Goal: Task Accomplishment & Management: Manage account settings

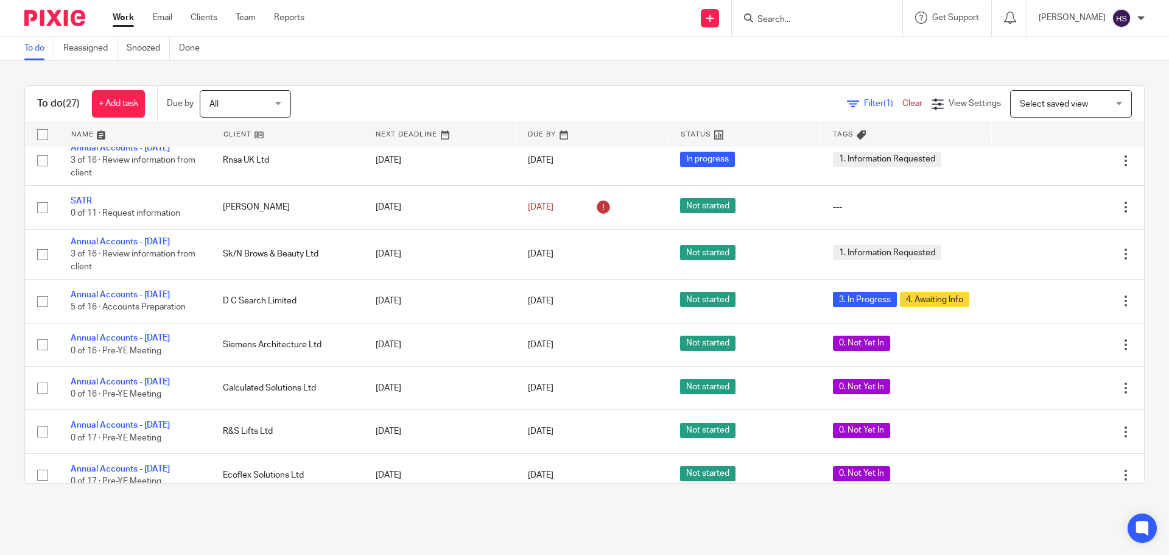
scroll to position [853, 0]
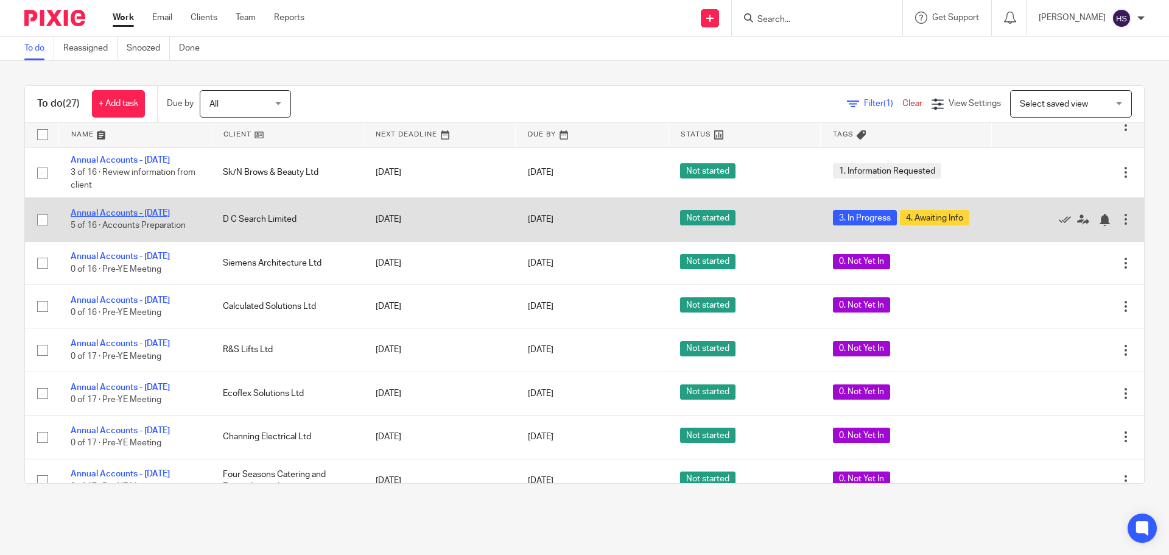
click at [122, 217] on link "Annual Accounts - [DATE]" at bounding box center [120, 213] width 99 height 9
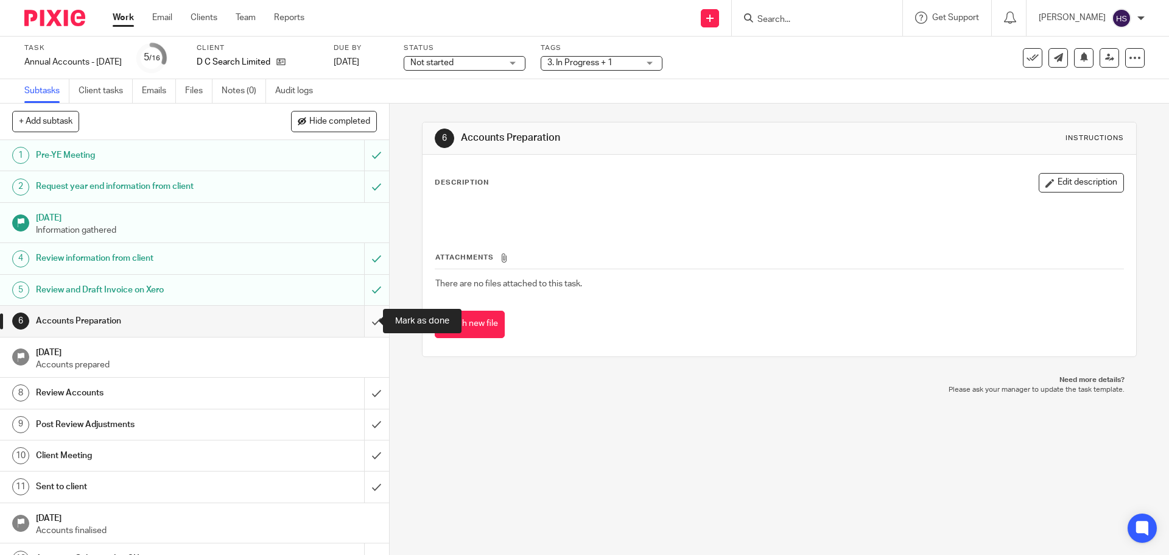
click at [373, 325] on input "submit" at bounding box center [194, 321] width 389 height 30
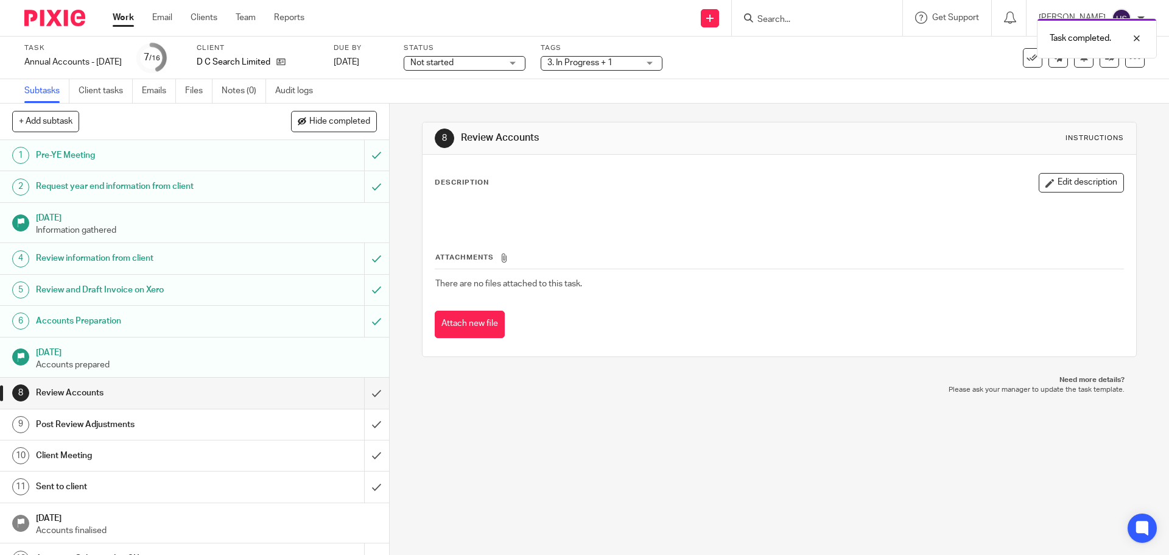
click at [613, 61] on span "3. In Progress + 1" at bounding box center [580, 62] width 65 height 9
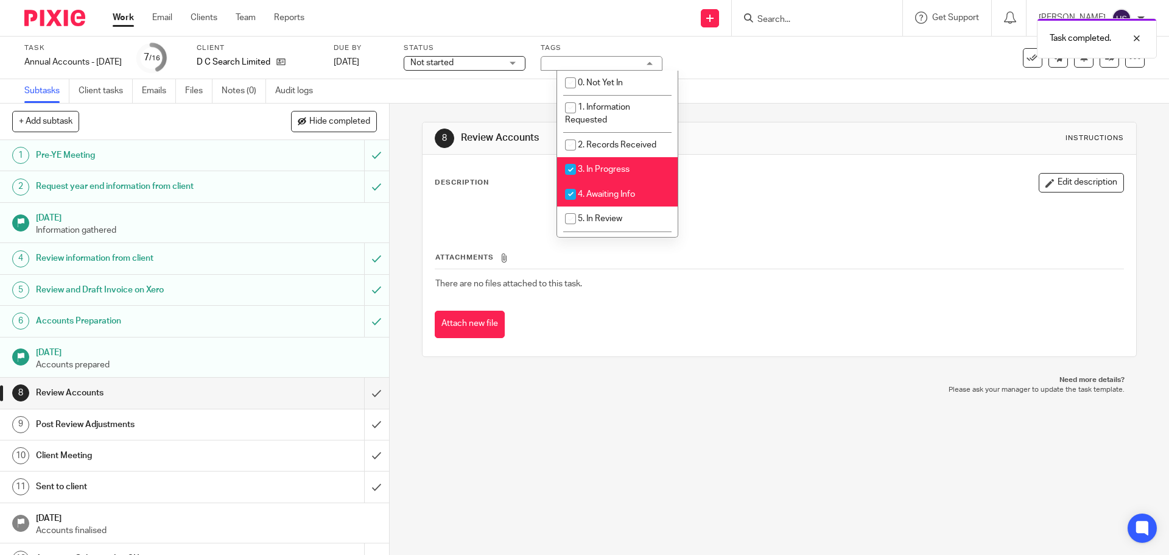
click at [624, 161] on li "3. In Progress" at bounding box center [617, 169] width 121 height 25
click at [619, 180] on li "3. In Progress" at bounding box center [617, 169] width 121 height 25
drag, startPoint x: 618, startPoint y: 177, endPoint x: 616, endPoint y: 184, distance: 7.7
click at [618, 177] on li "3. In Progress" at bounding box center [617, 169] width 121 height 25
checkbox input "false"
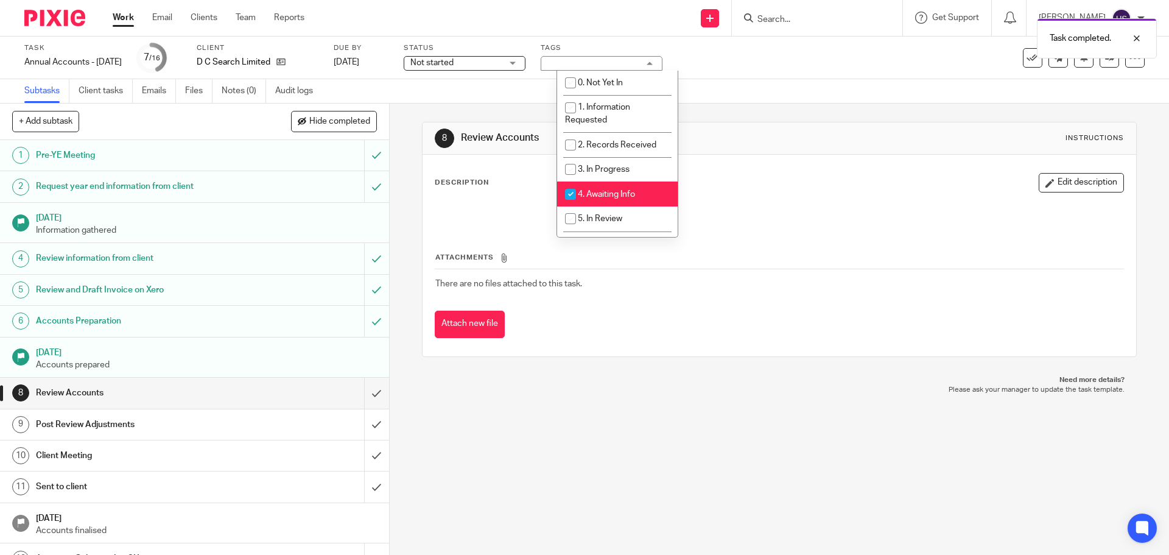
click at [612, 196] on span "4. Awaiting Info" at bounding box center [606, 194] width 57 height 9
checkbox input "false"
click at [608, 217] on span "5. In Review" at bounding box center [600, 218] width 44 height 9
checkbox input "true"
drag, startPoint x: 853, startPoint y: 71, endPoint x: 869, endPoint y: 68, distance: 16.0
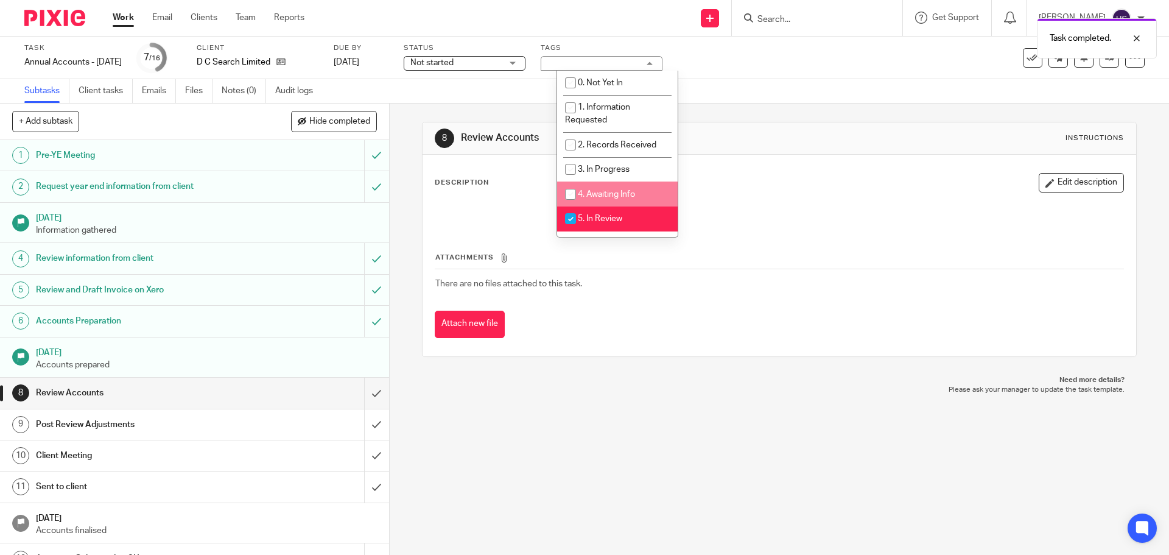
click at [861, 69] on div "Task Annual Accounts - June 2025 Save Annual Accounts - June 2025 7 /16 Client …" at bounding box center [491, 57] width 934 height 29
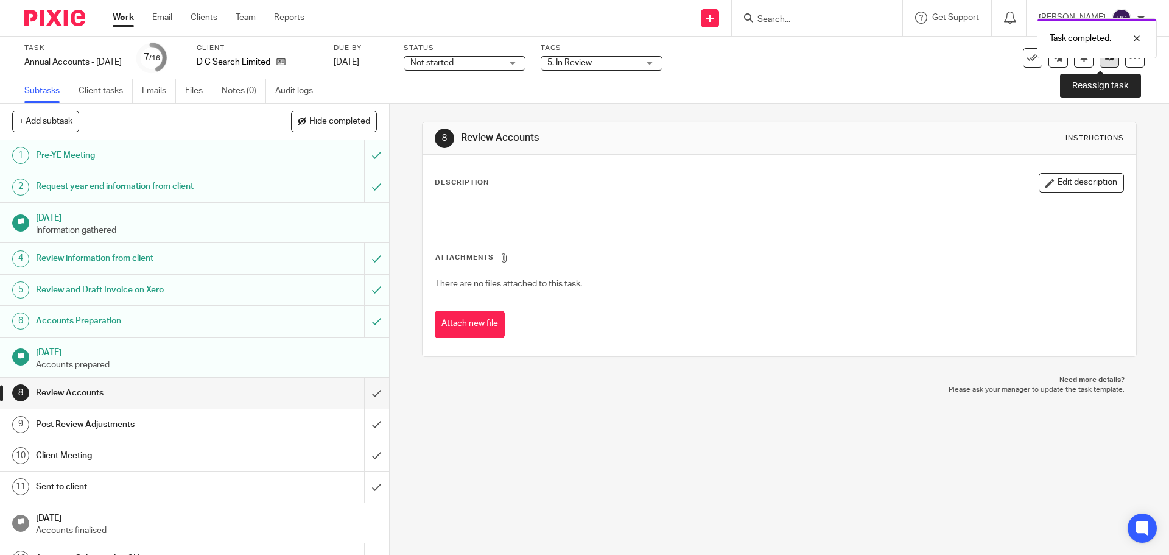
click at [1106, 63] on link at bounding box center [1109, 57] width 19 height 19
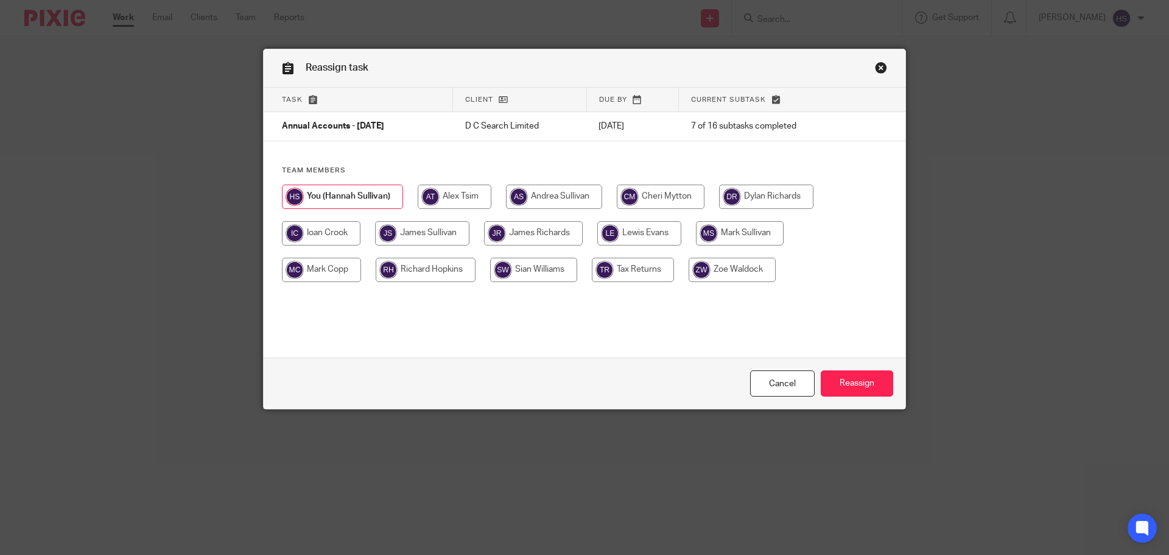
drag, startPoint x: 404, startPoint y: 232, endPoint x: 592, endPoint y: 267, distance: 191.4
click at [405, 232] on input "radio" at bounding box center [422, 233] width 94 height 24
radio input "true"
click at [875, 384] on input "Reassign" at bounding box center [857, 383] width 72 height 26
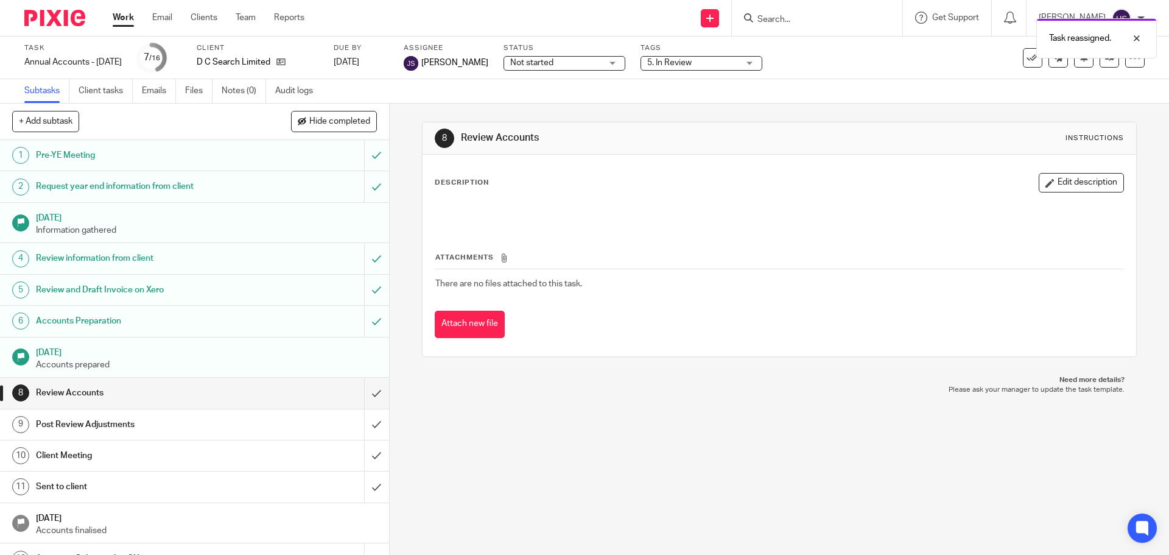
click at [57, 19] on img at bounding box center [54, 18] width 61 height 16
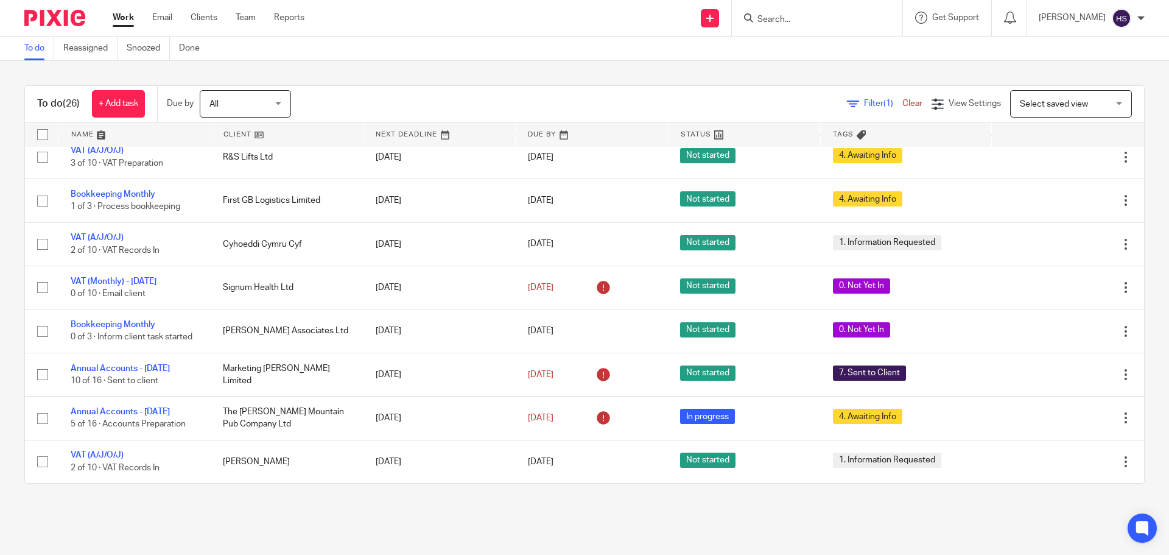
scroll to position [68, 0]
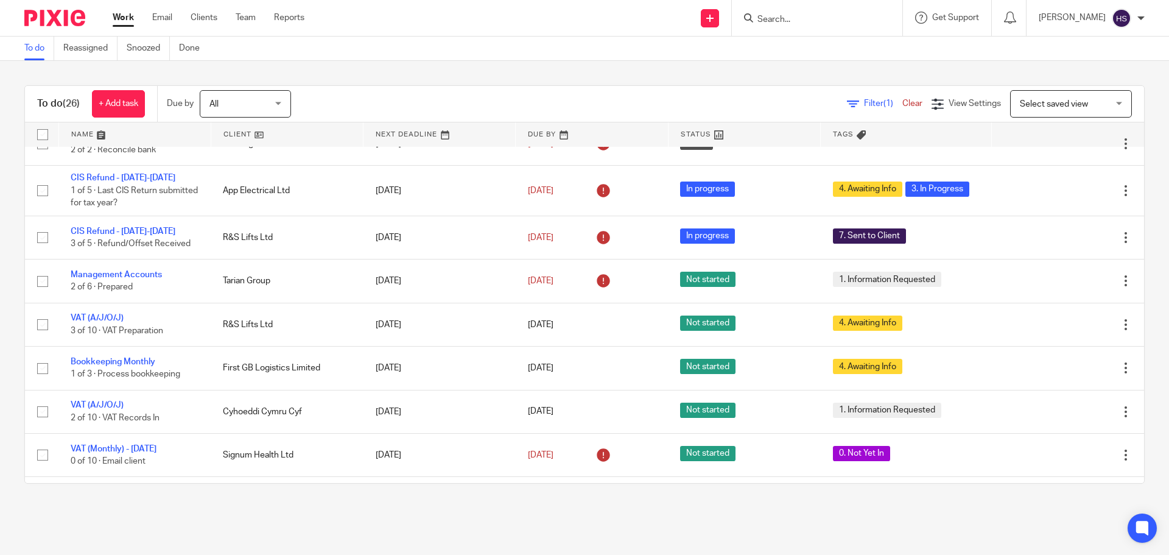
click at [793, 15] on input "Search" at bounding box center [811, 20] width 110 height 11
type input "agn"
click at [797, 46] on link at bounding box center [829, 47] width 151 height 18
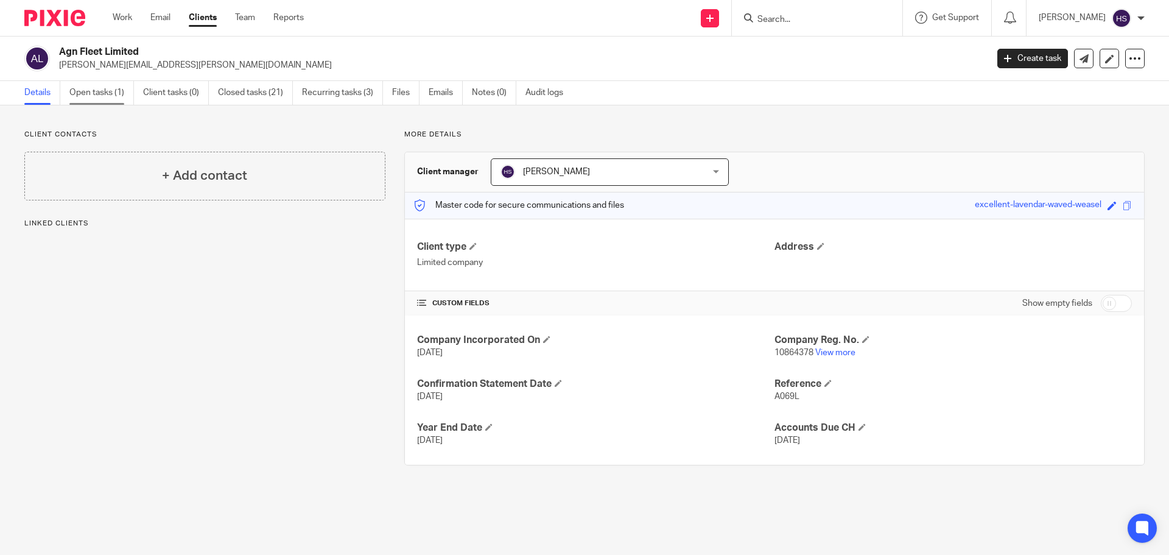
click at [121, 93] on link "Open tasks (1)" at bounding box center [101, 93] width 65 height 24
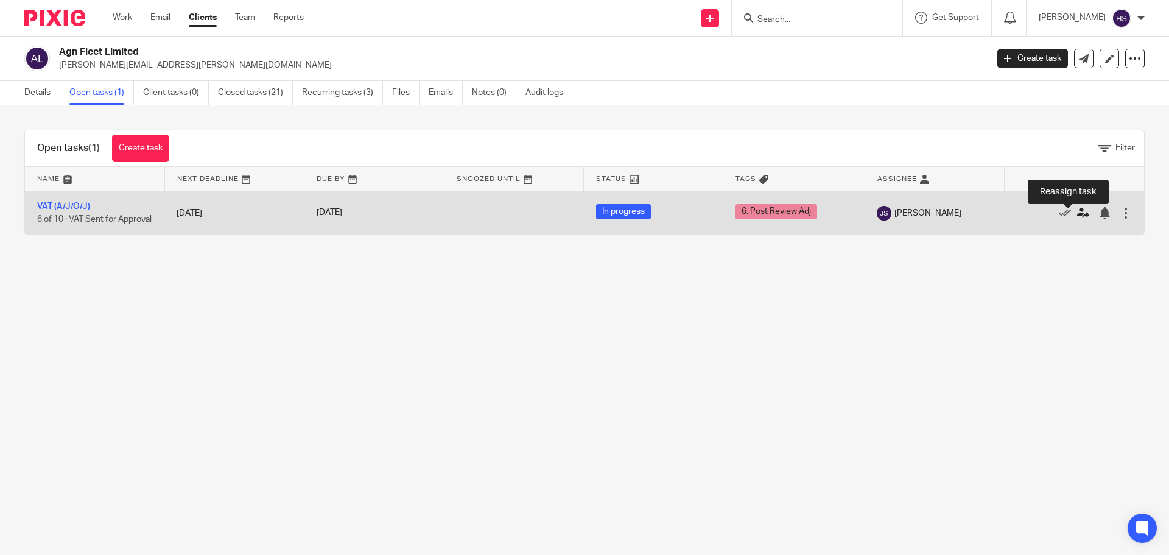
click at [1077, 216] on icon at bounding box center [1083, 213] width 12 height 12
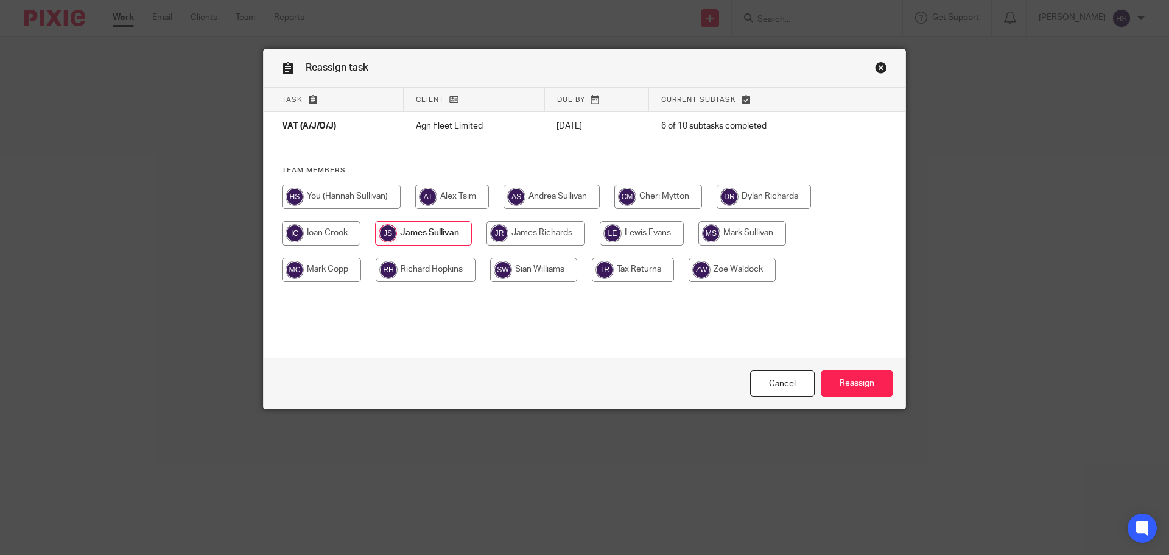
click at [341, 202] on input "radio" at bounding box center [341, 197] width 119 height 24
radio input "true"
click at [844, 381] on input "Reassign" at bounding box center [857, 383] width 72 height 26
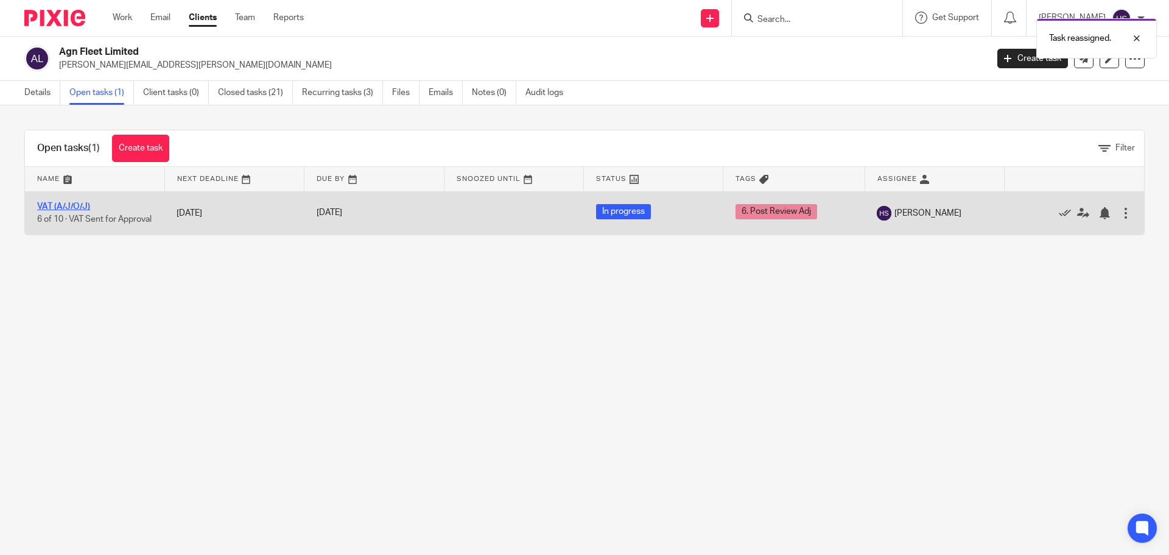
click at [46, 205] on link "VAT (A/J/O/J)" at bounding box center [63, 206] width 53 height 9
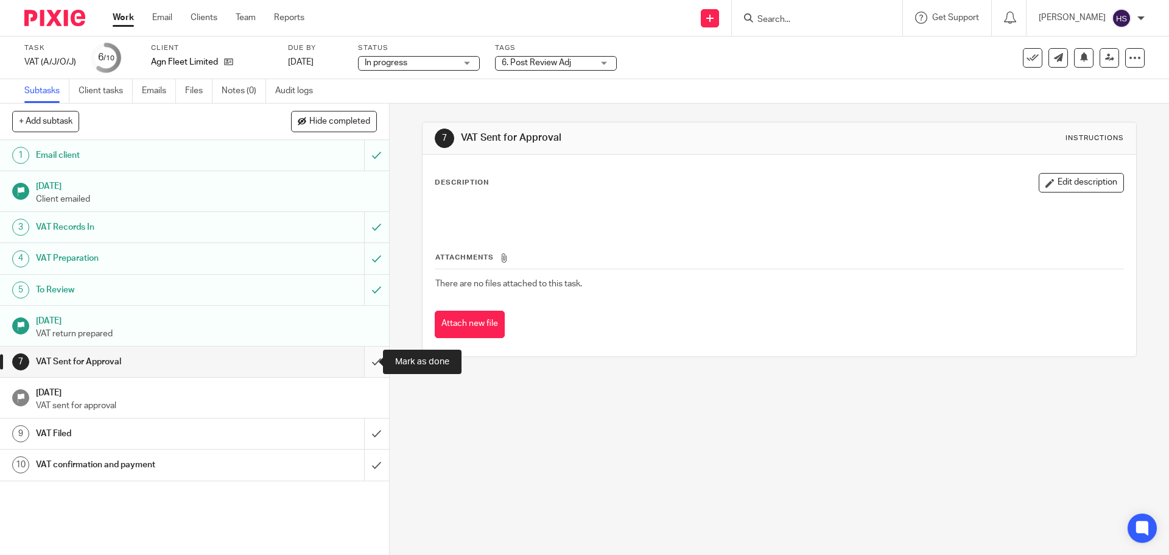
click at [362, 360] on input "submit" at bounding box center [194, 362] width 389 height 30
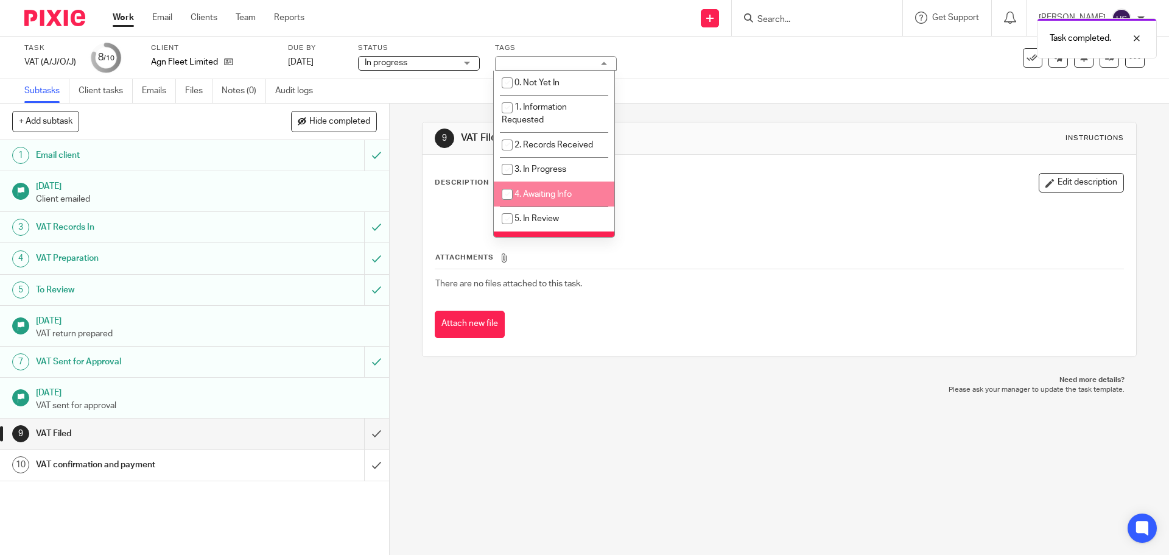
scroll to position [61, 0]
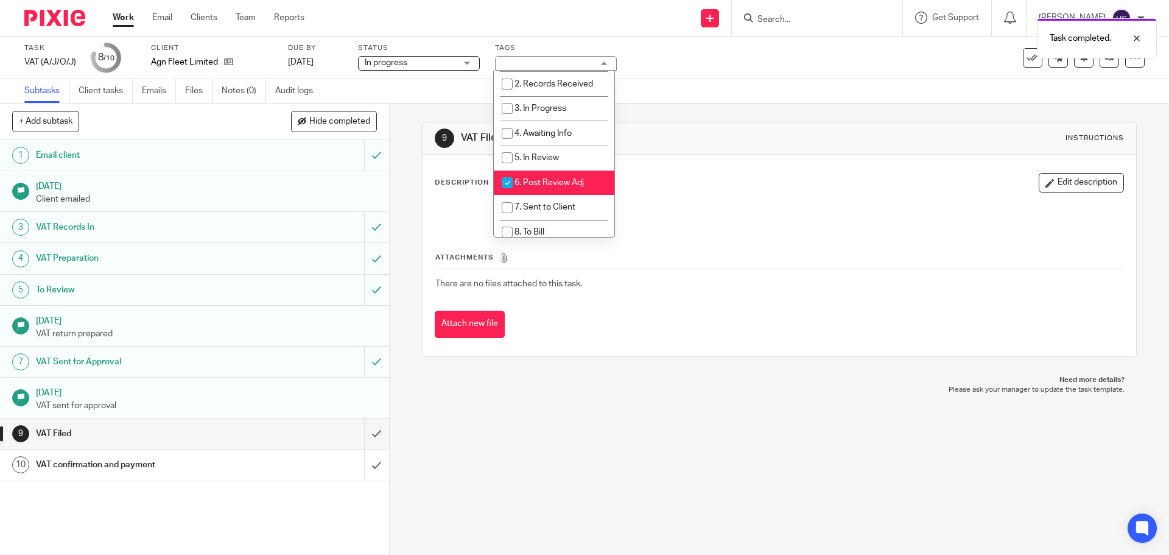
click at [548, 180] on span "6. Post Review Adj" at bounding box center [549, 182] width 69 height 9
checkbox input "false"
drag, startPoint x: 549, startPoint y: 202, endPoint x: 567, endPoint y: 177, distance: 30.5
click at [549, 202] on li "7. Sent to Client" at bounding box center [554, 207] width 121 height 25
checkbox input "true"
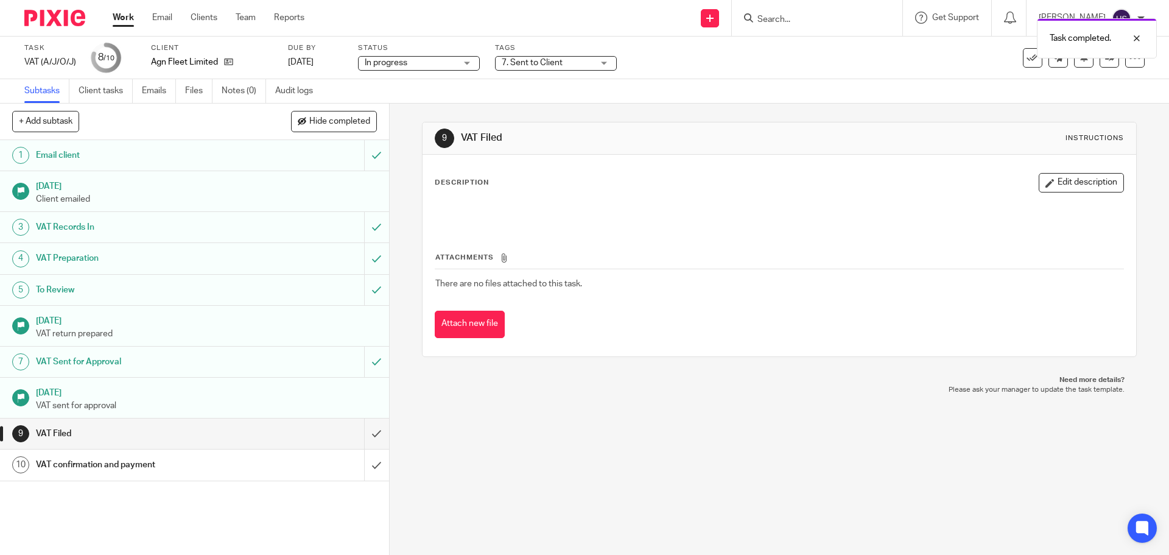
click at [689, 115] on div "9 VAT Filed Instructions Description Edit description Attachments There are no …" at bounding box center [779, 240] width 714 height 272
click at [46, 12] on img at bounding box center [54, 18] width 61 height 16
